Goal: Communication & Community: Answer question/provide support

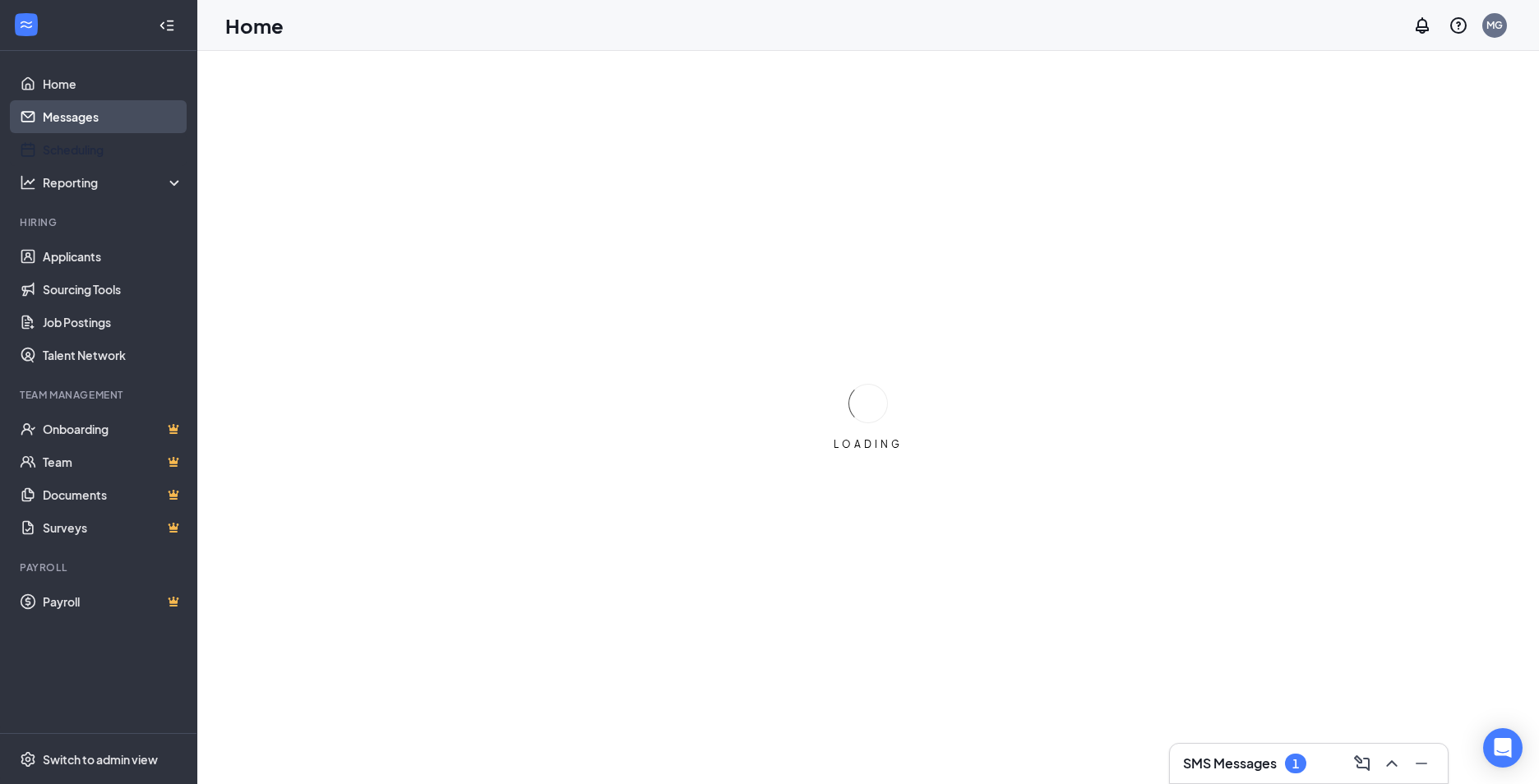
click at [83, 134] on link "Scheduling" at bounding box center [113, 150] width 141 height 33
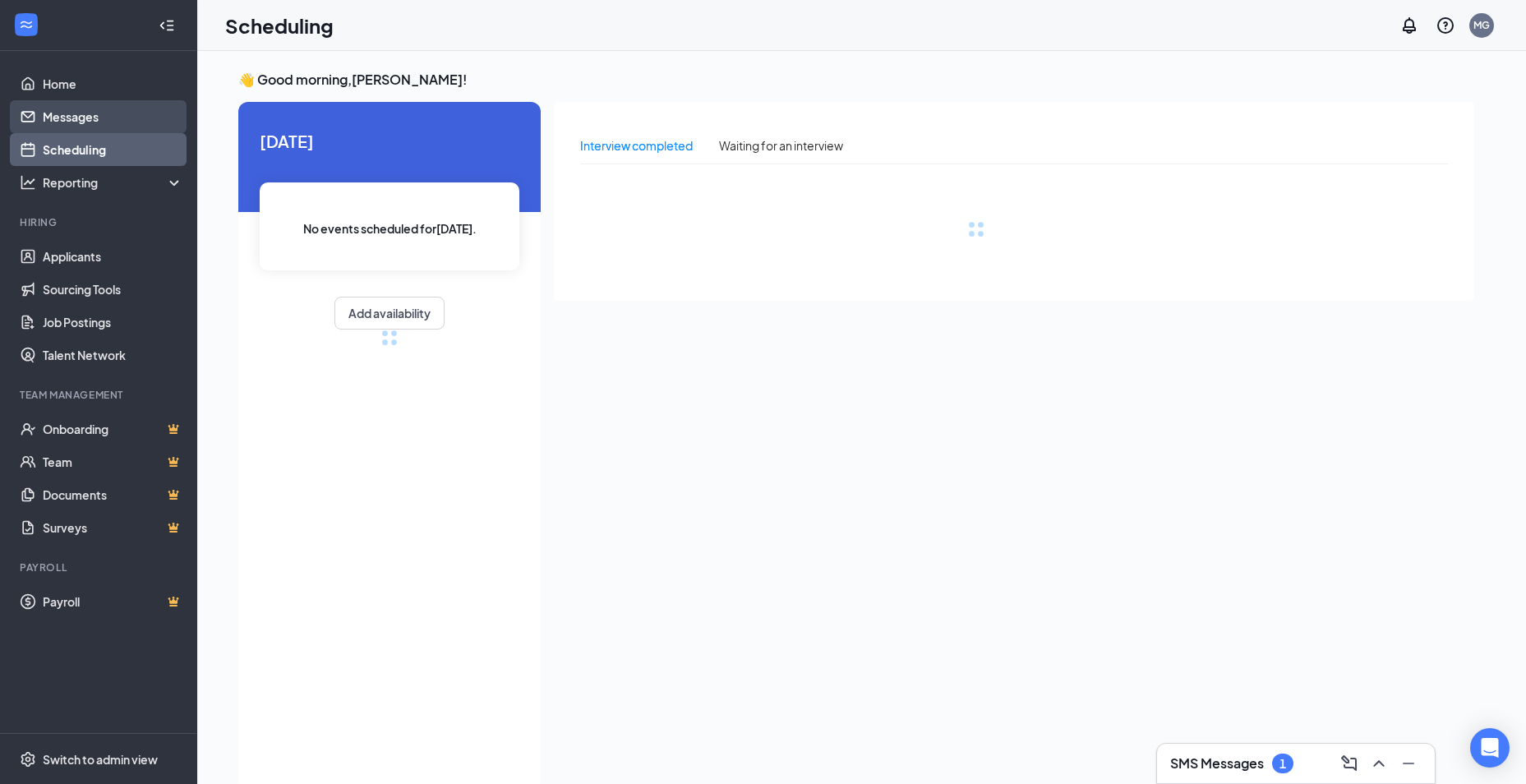
click at [83, 116] on link "Messages" at bounding box center [113, 116] width 141 height 33
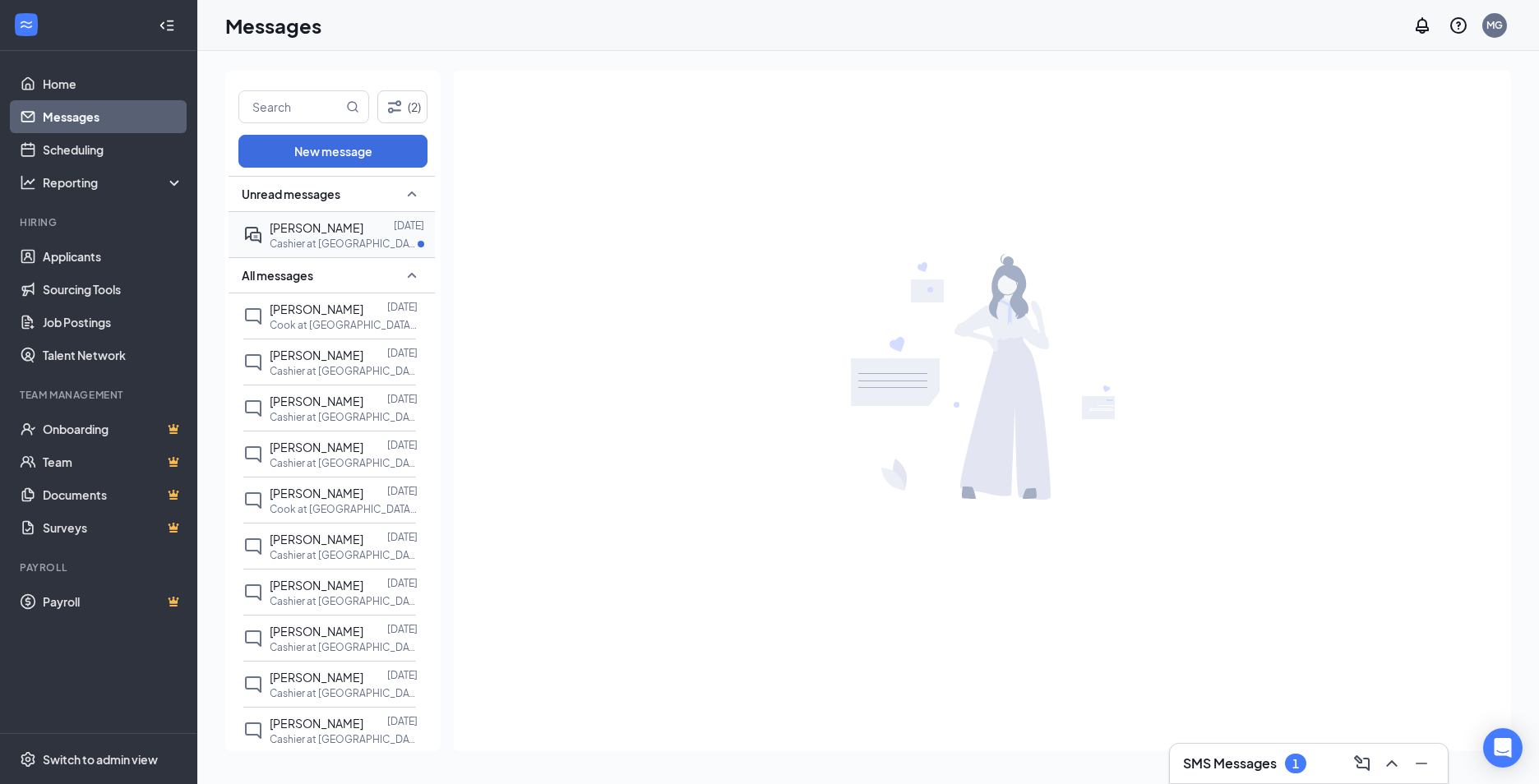
click at [349, 237] on p "Cashier at [GEOGRAPHIC_DATA], [GEOGRAPHIC_DATA]" at bounding box center [343, 244] width 148 height 14
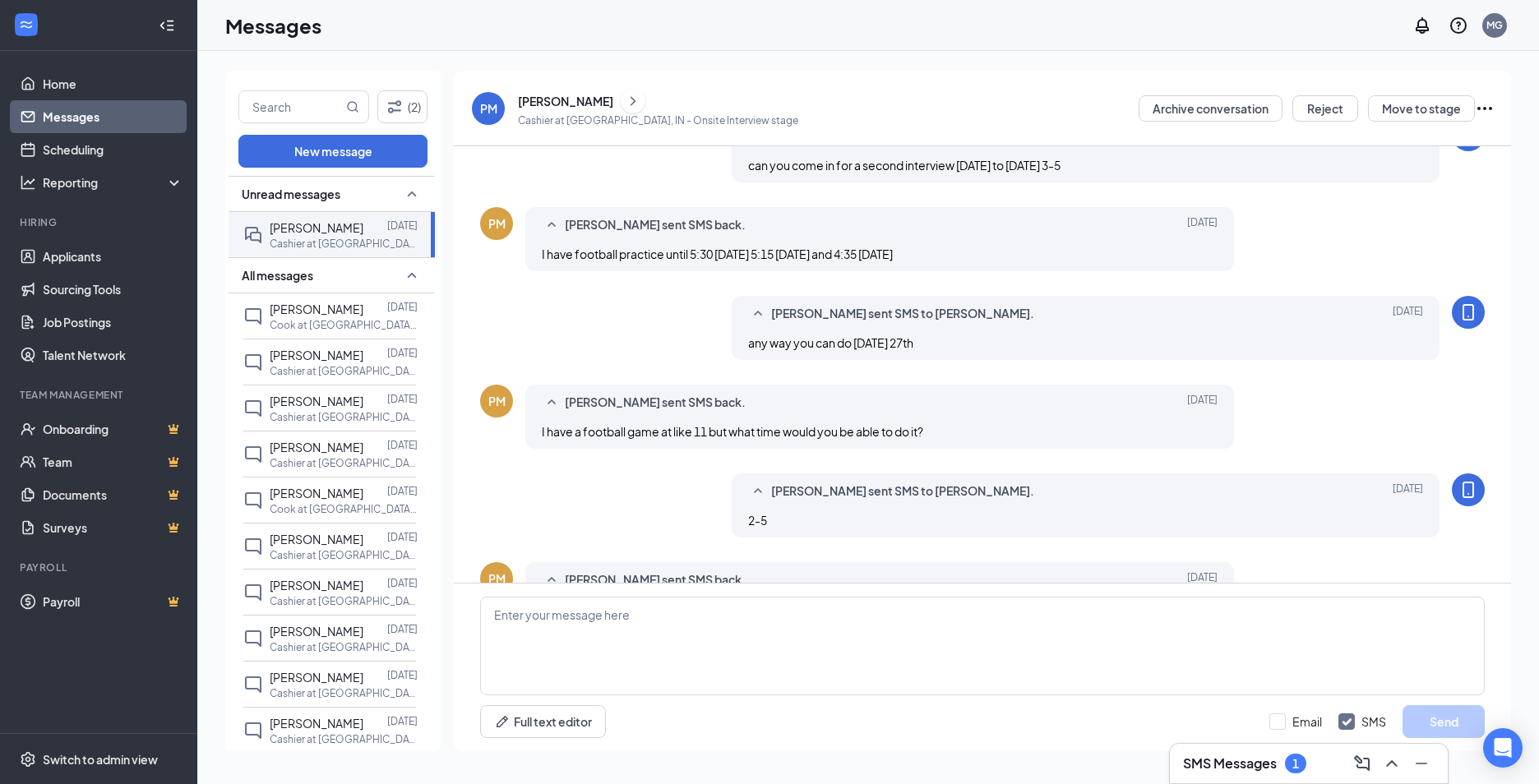
scroll to position [448, 0]
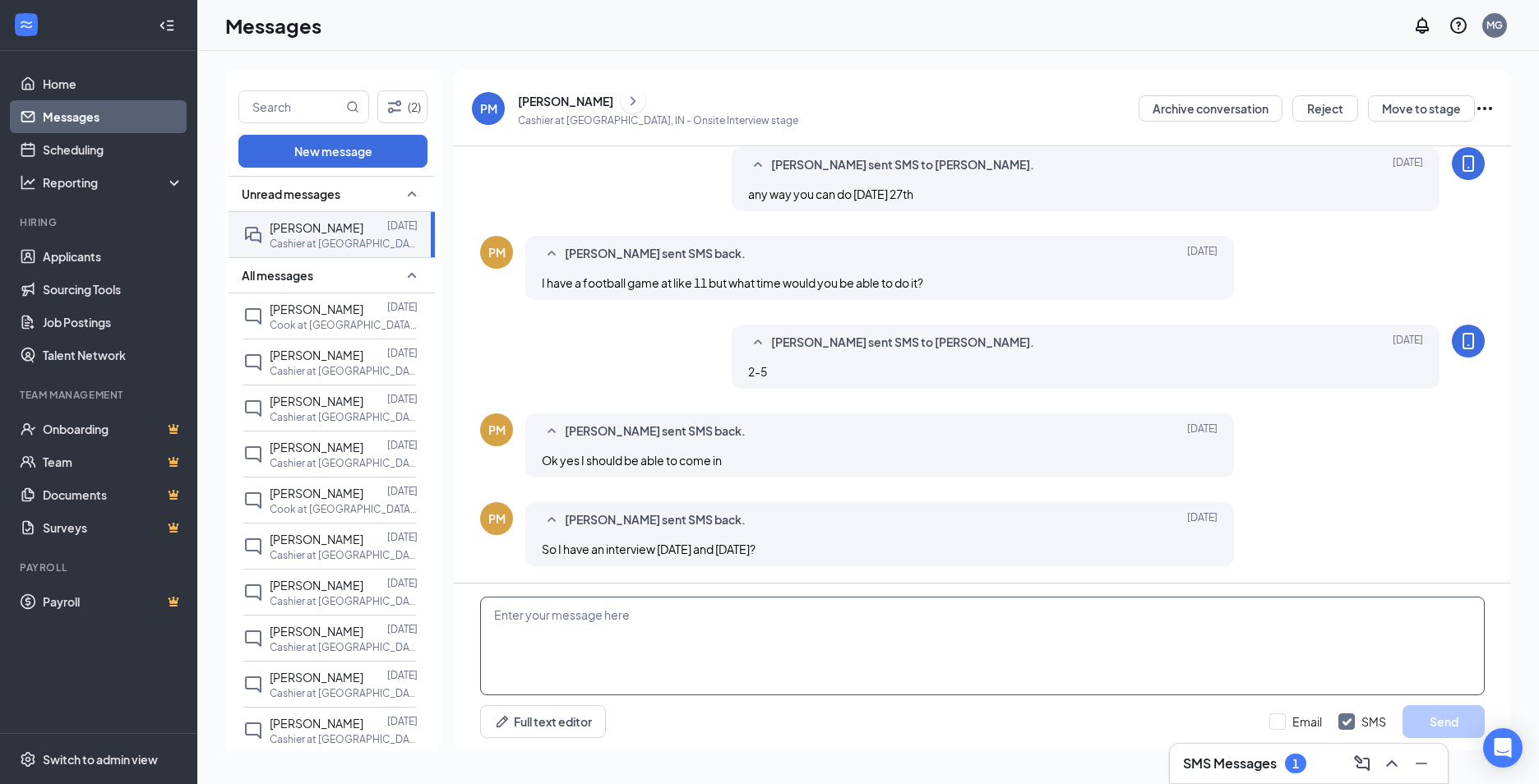
click at [777, 624] on textarea at bounding box center [982, 646] width 1005 height 99
drag, startPoint x: 522, startPoint y: 625, endPoint x: 1331, endPoint y: 497, distance: 819.1
click at [1331, 497] on div "Load earlier interactions (about 4 more) PM [PERSON_NAME] sent SMS back. [DATE]…" at bounding box center [982, 140] width 1005 height 884
type textarea "next I'm off all this coming weekend"
click at [1465, 728] on button "Send" at bounding box center [1443, 721] width 82 height 33
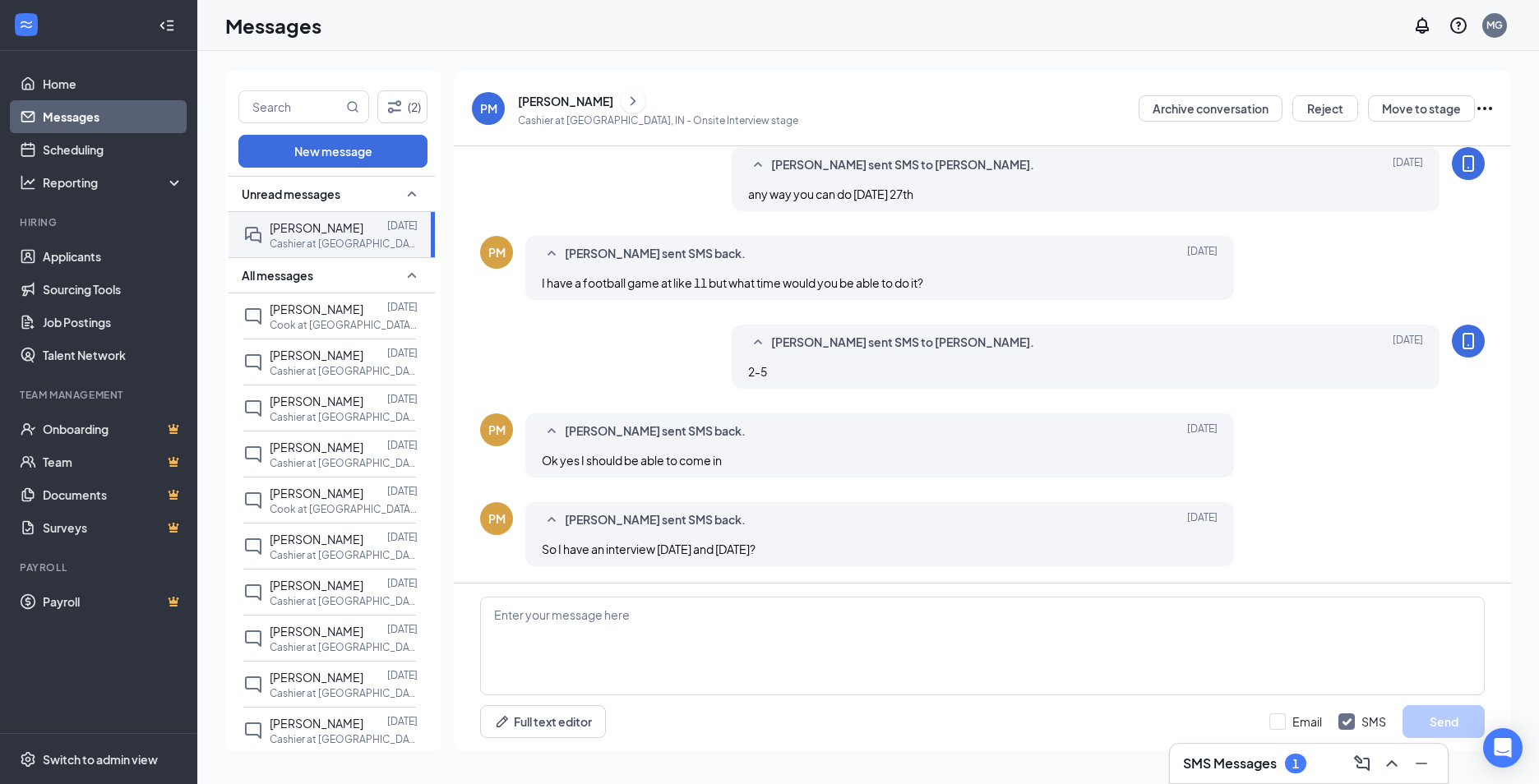
scroll to position [537, 0]
